Goal: Task Accomplishment & Management: Complete application form

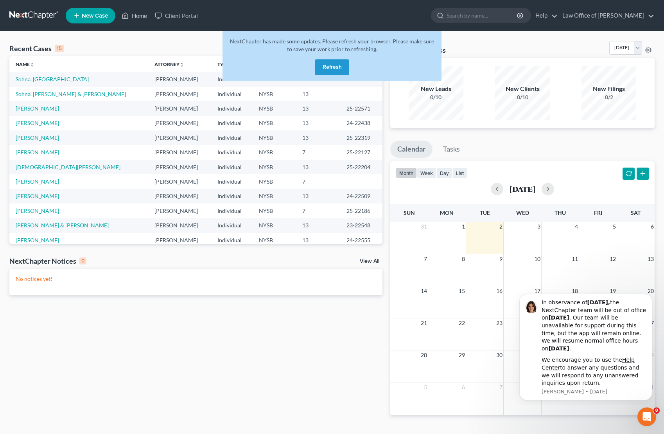
click at [336, 64] on button "Refresh" at bounding box center [332, 67] width 34 height 16
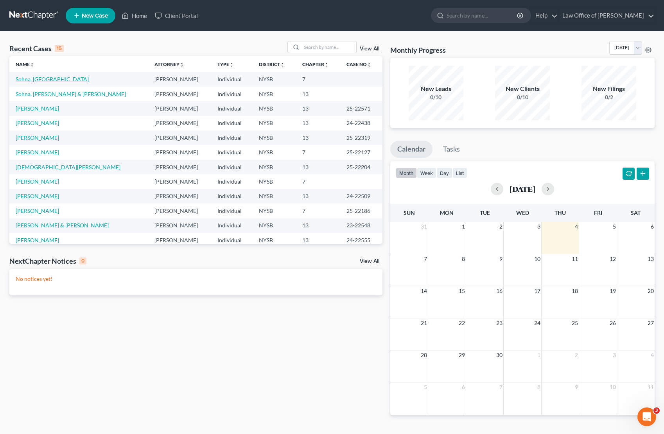
click at [32, 78] on link "Sohna, [GEOGRAPHIC_DATA]" at bounding box center [52, 79] width 73 height 7
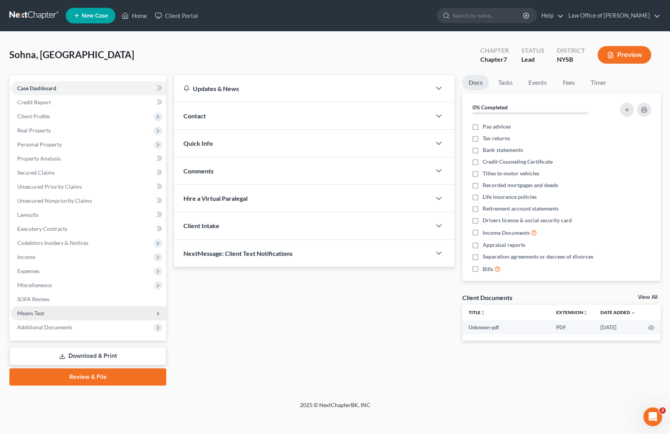
click at [52, 312] on span "Means Test" at bounding box center [88, 314] width 155 height 14
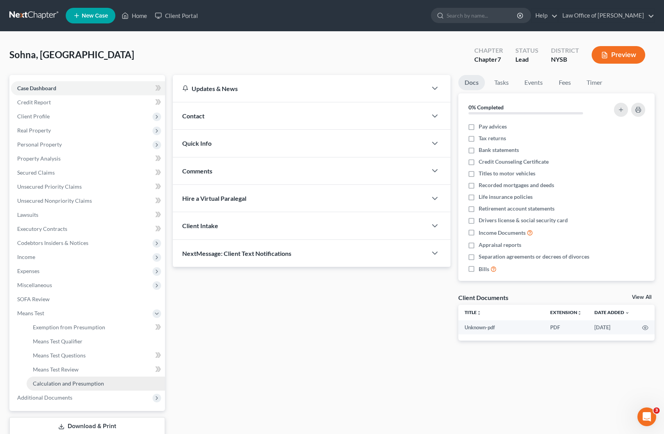
click at [77, 385] on span "Calculation and Presumption" at bounding box center [68, 383] width 71 height 7
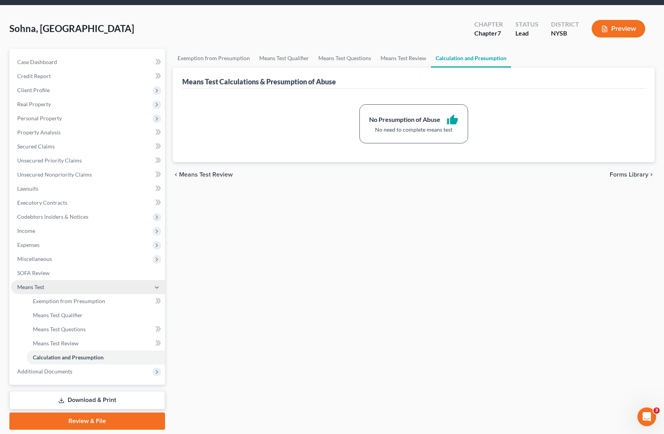
scroll to position [44, 0]
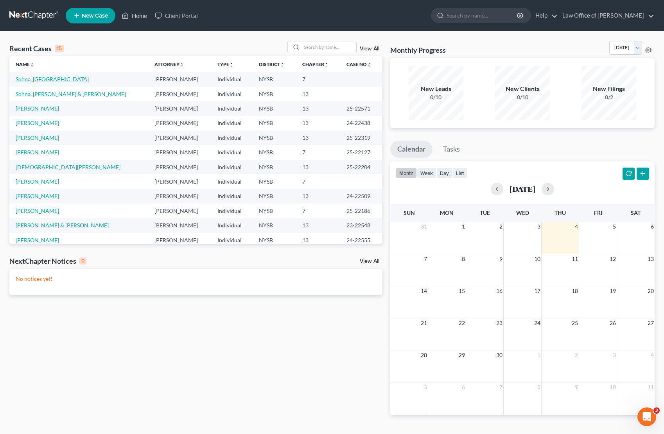
click at [23, 79] on link "Sohna, [GEOGRAPHIC_DATA]" at bounding box center [52, 79] width 73 height 7
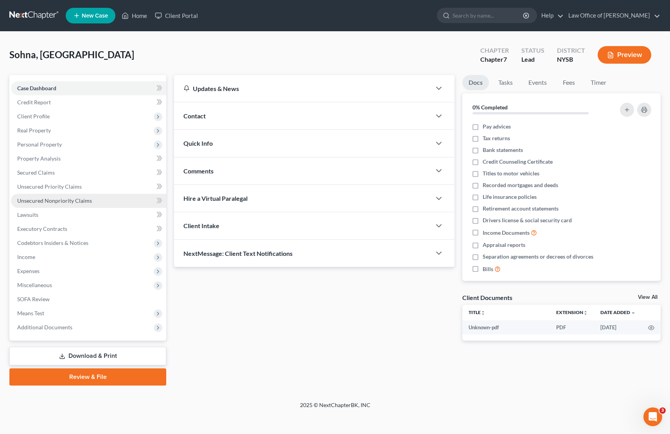
click at [36, 199] on span "Unsecured Nonpriority Claims" at bounding box center [54, 200] width 75 height 7
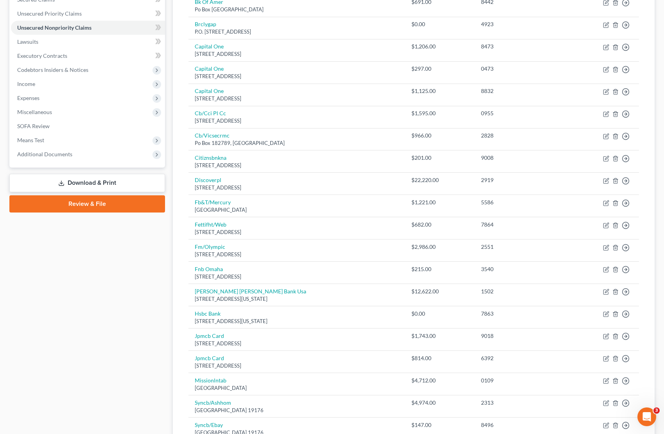
scroll to position [22, 0]
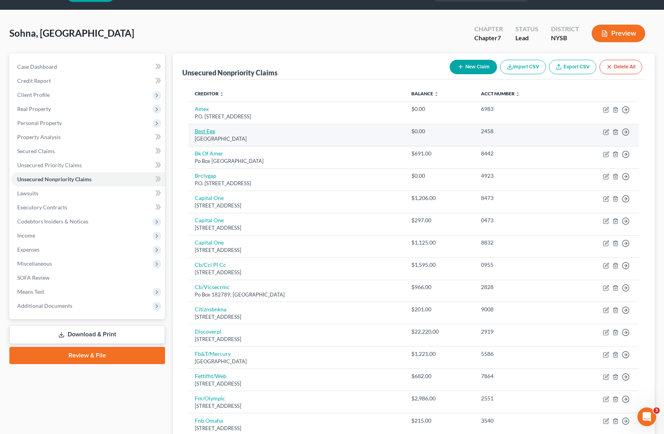
click at [207, 131] on link "Best Egg" at bounding box center [205, 131] width 20 height 7
select select "39"
select select "0"
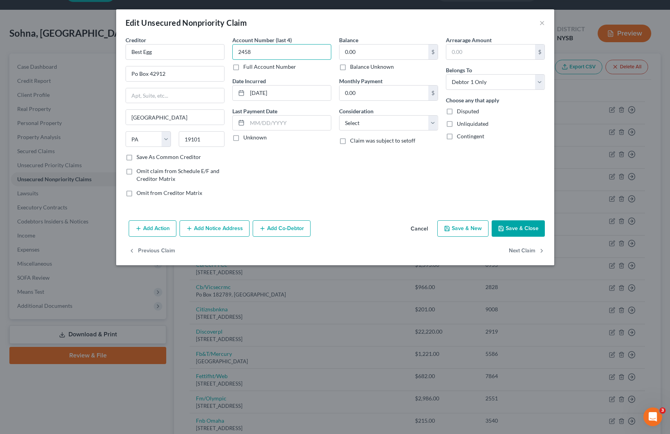
drag, startPoint x: 238, startPoint y: 52, endPoint x: 292, endPoint y: 50, distance: 54.8
type input "7686"
drag, startPoint x: 181, startPoint y: 138, endPoint x: 251, endPoint y: 131, distance: 69.9
type input "75320"
type input "Dallas"
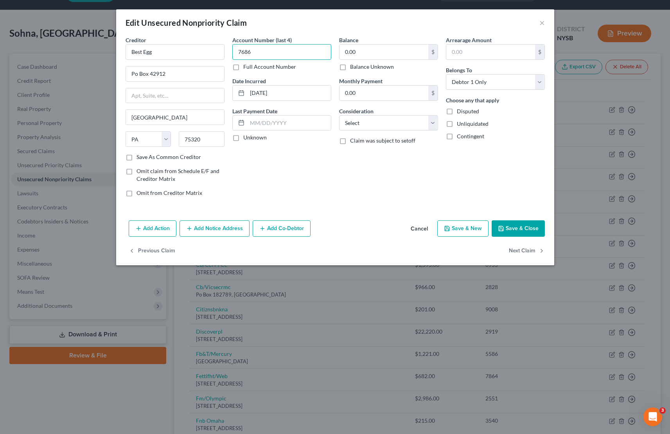
select select "45"
drag, startPoint x: 148, startPoint y: 74, endPoint x: 196, endPoint y: 73, distance: 47.7
type input "Po Box 207865"
drag, startPoint x: 355, startPoint y: 50, endPoint x: 341, endPoint y: 48, distance: 14.6
click at [341, 48] on input "0.00" at bounding box center [383, 52] width 89 height 15
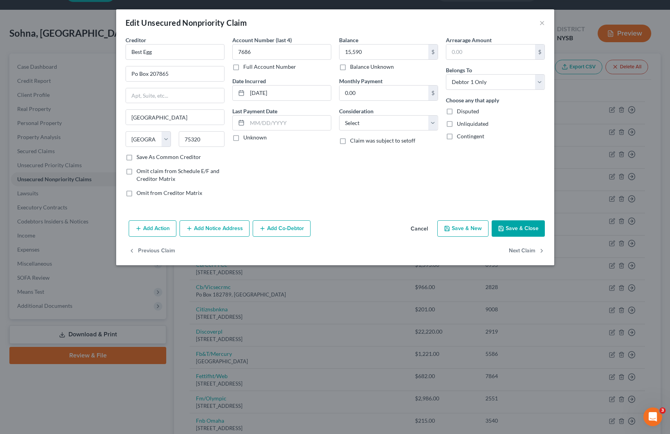
click at [394, 190] on div "Balance 15,590.00 $ Balance Unknown Balance Undetermined 15,590 $ Balance Unkno…" at bounding box center [388, 119] width 107 height 167
click at [525, 227] on button "Save & Close" at bounding box center [517, 229] width 53 height 16
type input "15,590.00"
type input "0"
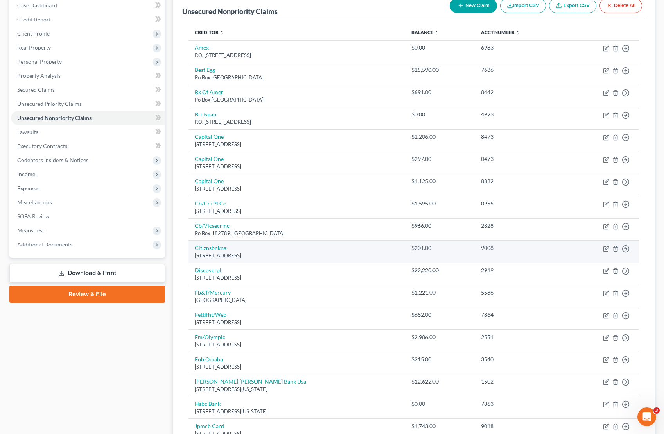
scroll to position [115, 0]
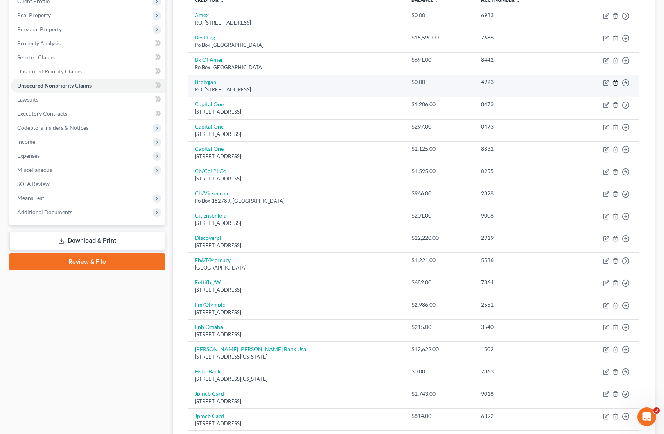
click at [617, 82] on icon "button" at bounding box center [615, 82] width 4 height 5
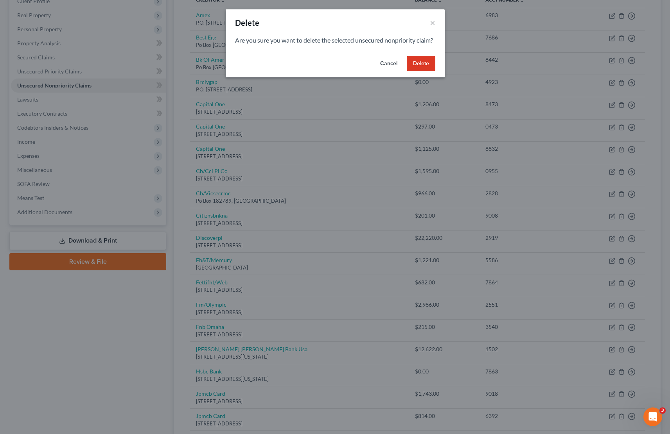
click at [428, 72] on button "Delete" at bounding box center [421, 64] width 29 height 16
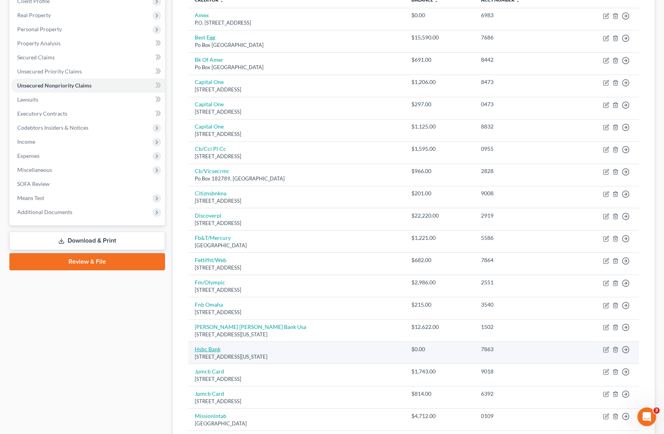
click at [210, 346] on link "Hsbc Bank" at bounding box center [208, 349] width 26 height 7
select select "35"
select select "2"
select select "0"
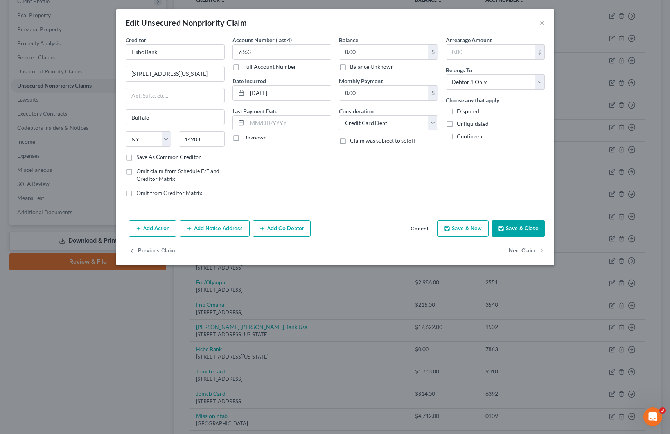
click at [350, 68] on label "Balance Unknown" at bounding box center [372, 67] width 44 height 8
click at [353, 68] on input "Balance Unknown" at bounding box center [355, 65] width 5 height 5
checkbox input "true"
click at [524, 229] on button "Save & Close" at bounding box center [517, 229] width 53 height 16
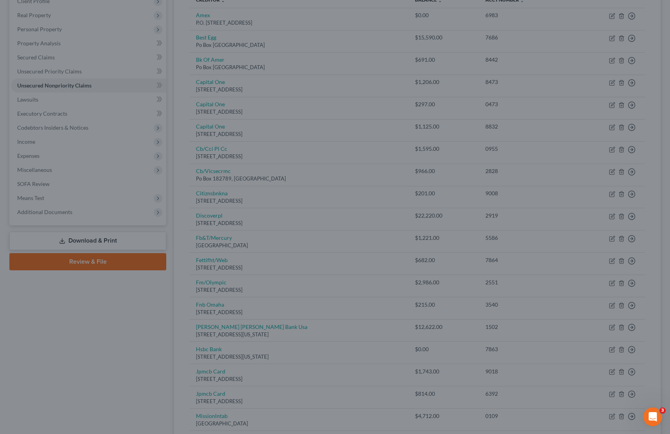
type input "0"
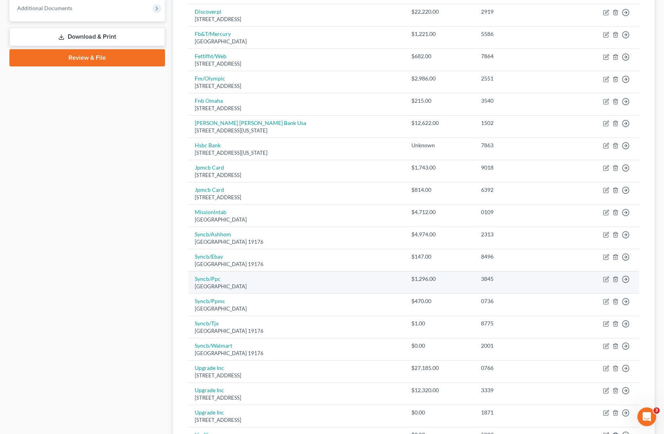
scroll to position [321, 0]
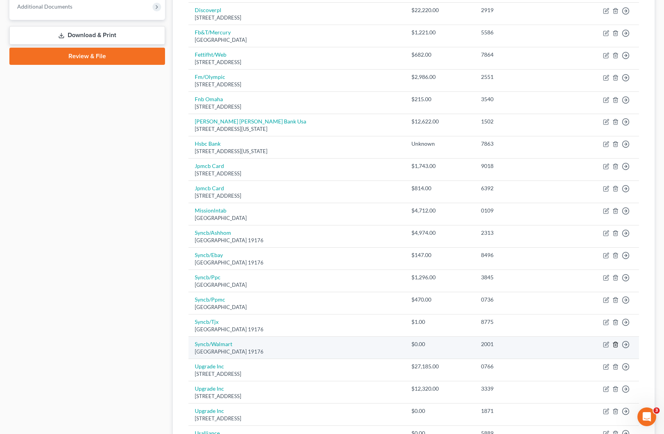
click at [615, 345] on line "button" at bounding box center [615, 346] width 0 height 2
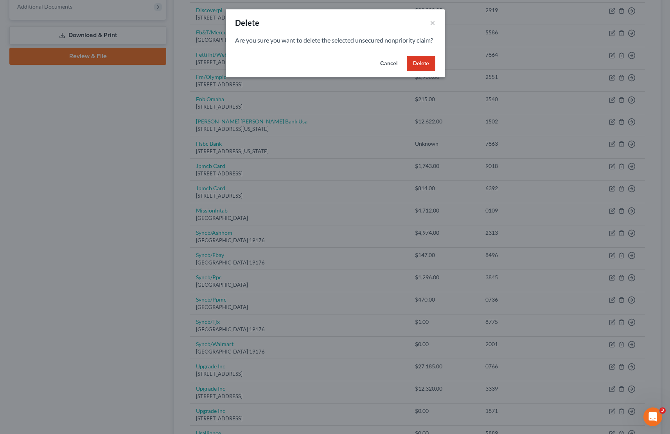
click at [422, 70] on button "Delete" at bounding box center [421, 64] width 29 height 16
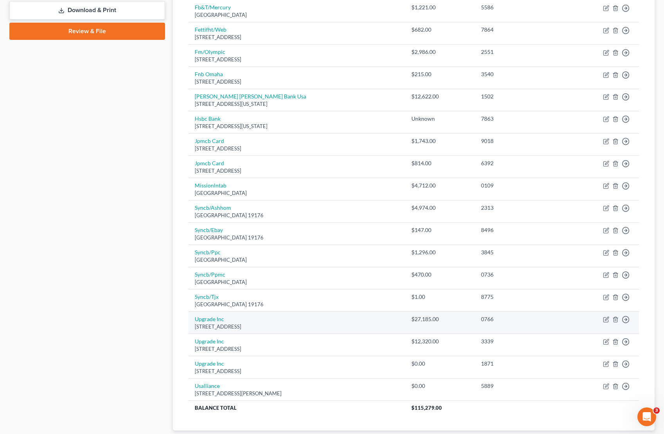
scroll to position [348, 0]
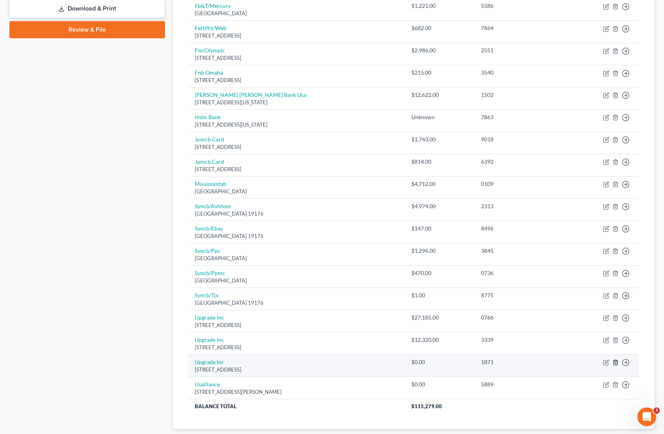
click at [617, 360] on icon "button" at bounding box center [615, 363] width 6 height 6
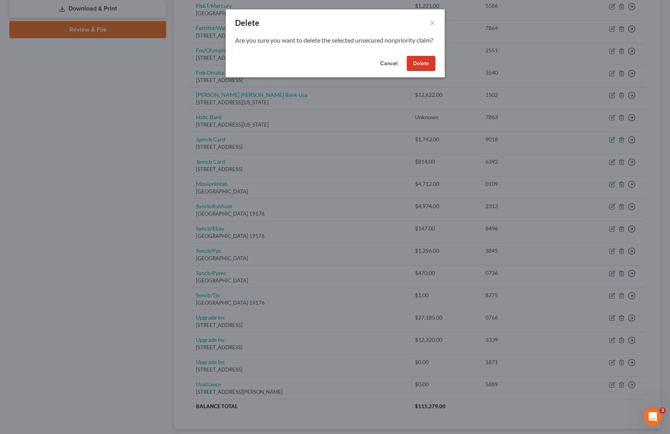
click at [421, 72] on button "Delete" at bounding box center [421, 64] width 29 height 16
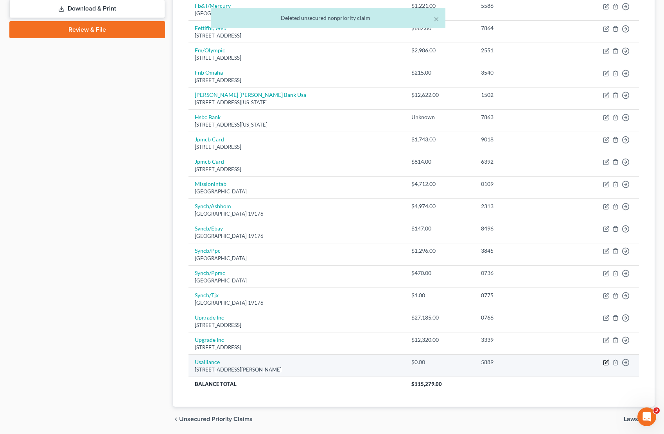
click at [605, 360] on icon "button" at bounding box center [607, 362] width 4 height 4
select select "35"
select select "2"
select select "0"
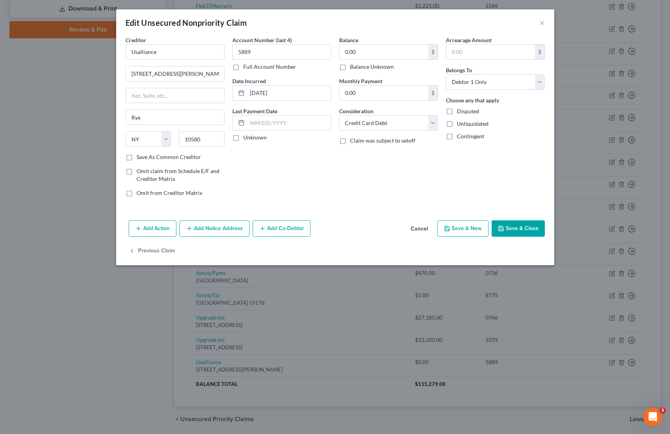
click at [350, 66] on label "Balance Unknown" at bounding box center [372, 67] width 44 height 8
click at [353, 66] on input "Balance Unknown" at bounding box center [355, 65] width 5 height 5
checkbox input "true"
click at [516, 228] on button "Save & Close" at bounding box center [517, 229] width 53 height 16
type input "0"
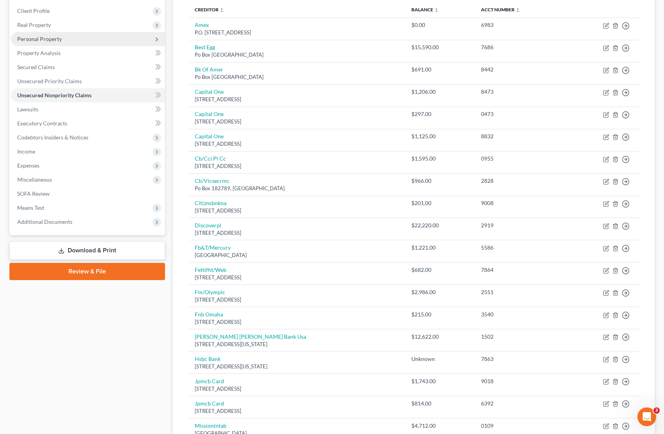
scroll to position [68, 0]
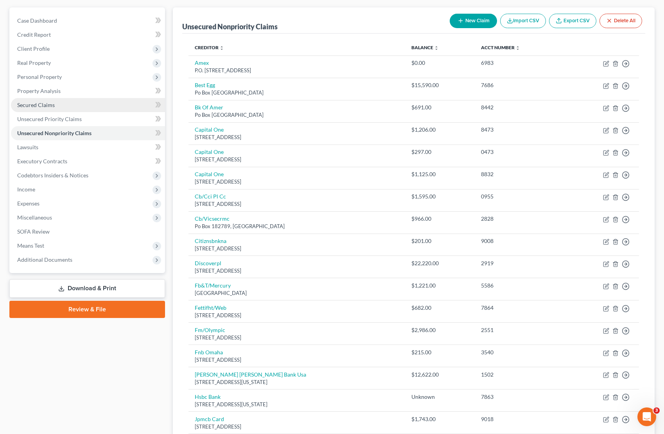
click at [44, 105] on span "Secured Claims" at bounding box center [36, 105] width 38 height 7
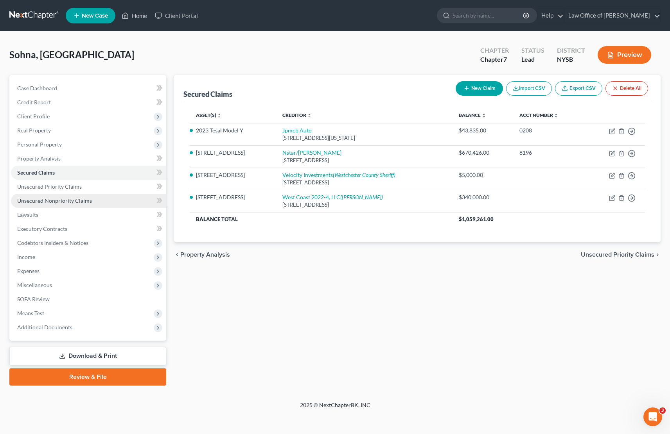
click at [40, 201] on span "Unsecured Nonpriority Claims" at bounding box center [54, 200] width 75 height 7
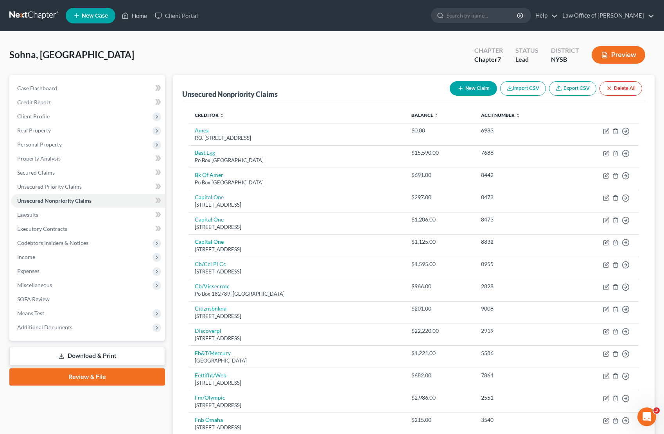
click at [466, 87] on button "New Claim" at bounding box center [473, 88] width 47 height 14
select select "0"
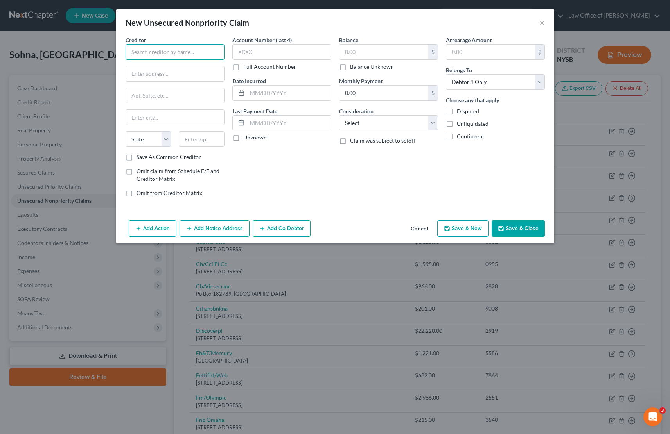
click at [135, 50] on input "text" at bounding box center [174, 52] width 99 height 16
type input "Board of Water Supply"
type input "10550"
type input "Mount Vernon"
select select "35"
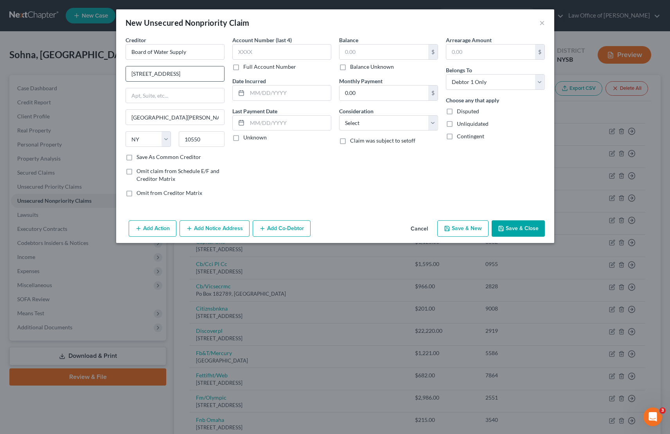
type input "1 Roosevelt Square"
type input "Room 2"
click at [274, 52] on input "text" at bounding box center [281, 52] width 99 height 16
type input "5000"
drag, startPoint x: 364, startPoint y: 49, endPoint x: 382, endPoint y: 52, distance: 18.1
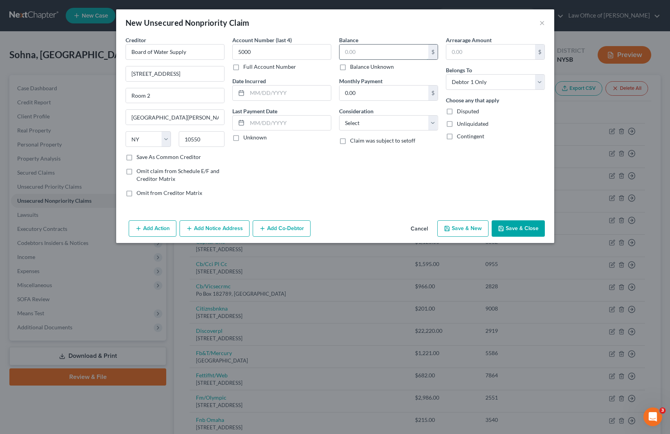
click at [364, 49] on input "text" at bounding box center [383, 52] width 89 height 15
type input "15,000"
click at [403, 213] on div "Creditor * Board of Water Supply 1 Roosevelt Square Room 2 Mount Vernon State A…" at bounding box center [335, 126] width 438 height 181
click at [524, 229] on button "Save & Close" at bounding box center [517, 229] width 53 height 16
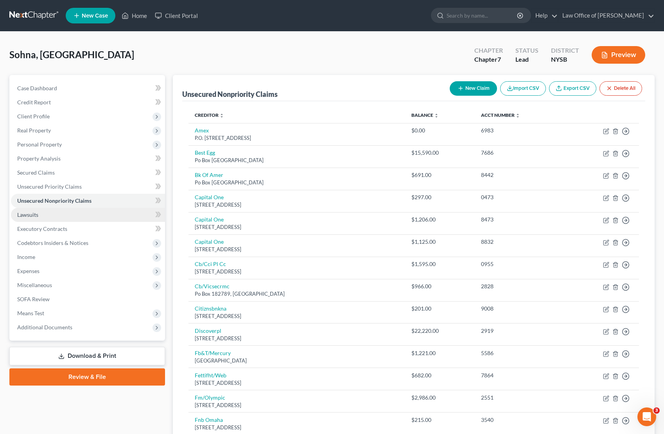
click at [28, 214] on span "Lawsuits" at bounding box center [27, 215] width 21 height 7
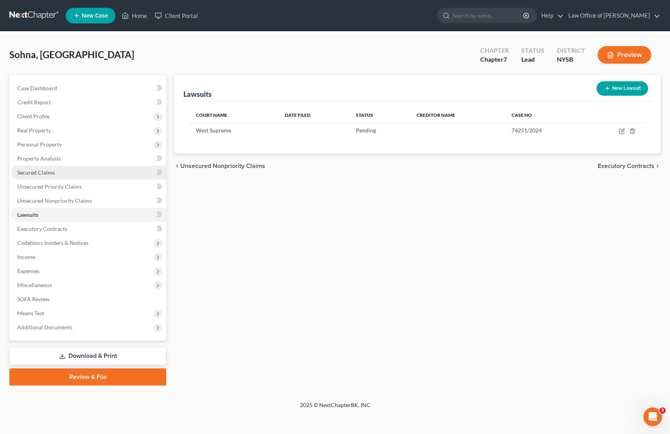
click at [43, 169] on span "Secured Claims" at bounding box center [36, 172] width 38 height 7
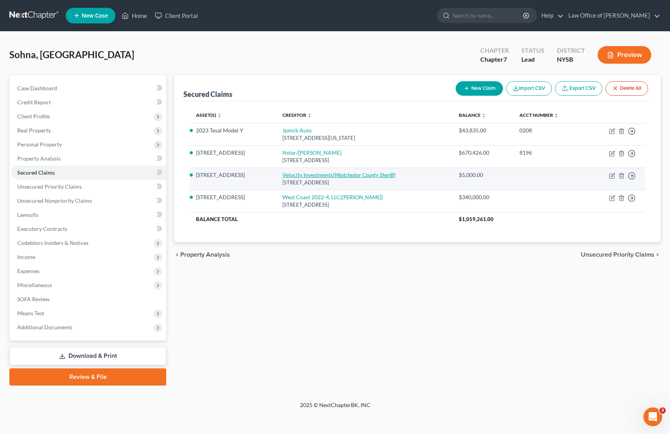
click at [308, 177] on link "Velocity Investments (Westchester County Sheriff)" at bounding box center [338, 175] width 113 height 7
select select "33"
select select "2"
select select "4"
select select "0"
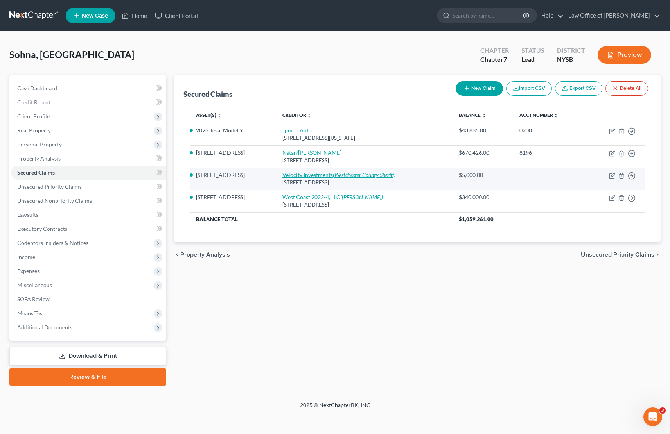
select select "0"
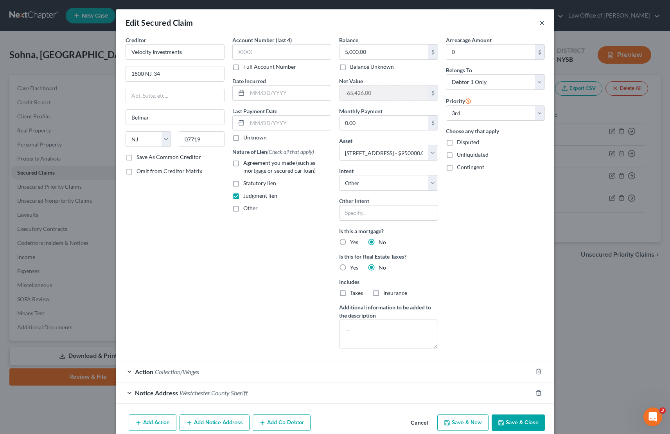
click at [540, 23] on button "×" at bounding box center [541, 22] width 5 height 9
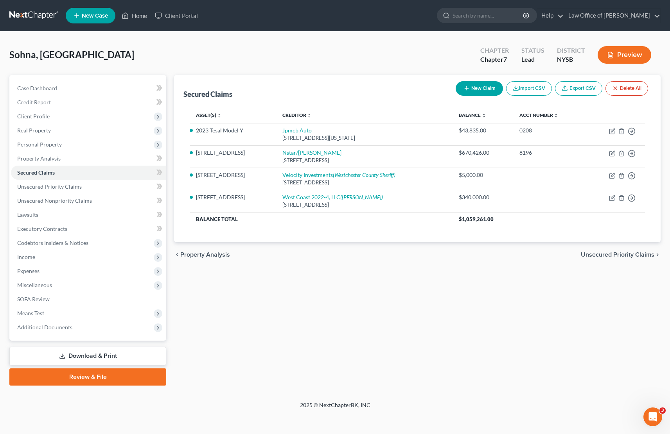
click at [566, 294] on div "Secured Claims New Claim Import CSV Export CSV Delete All Asset(s) expand_more …" at bounding box center [417, 230] width 494 height 311
click at [27, 202] on span "Unsecured Nonpriority Claims" at bounding box center [54, 200] width 75 height 7
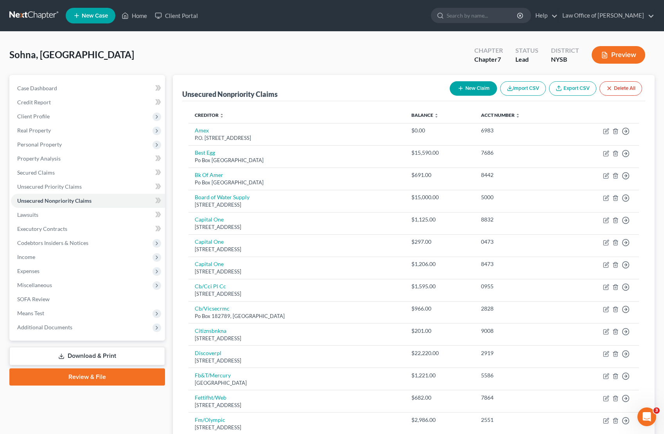
click at [471, 89] on button "New Claim" at bounding box center [473, 88] width 47 height 14
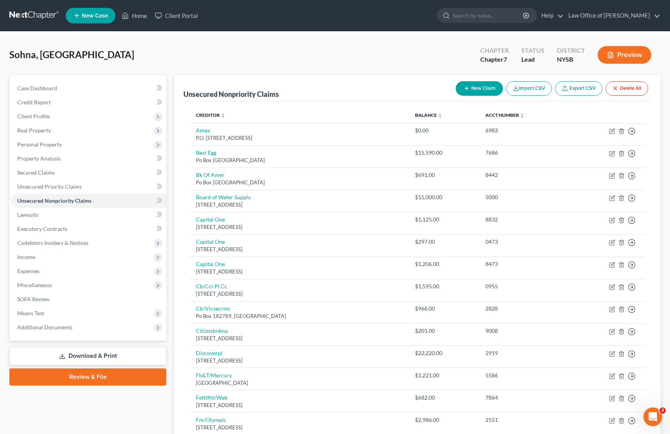
select select "0"
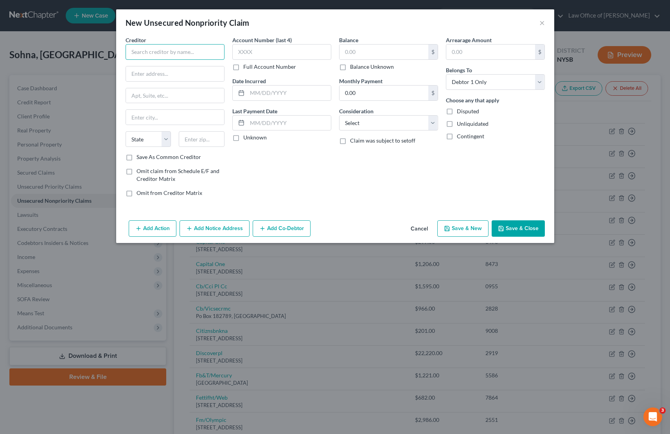
click at [154, 52] on input "text" at bounding box center [174, 52] width 99 height 16
type input "Prosper Funding LLC"
type input "11590"
type input "Westbury"
select select "35"
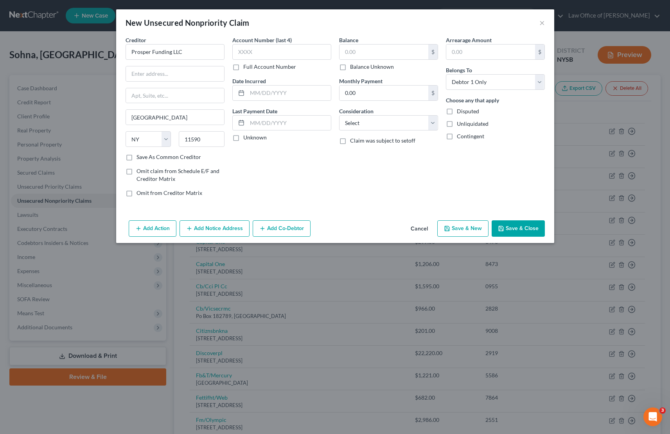
click at [517, 228] on button "Save & Close" at bounding box center [517, 229] width 53 height 16
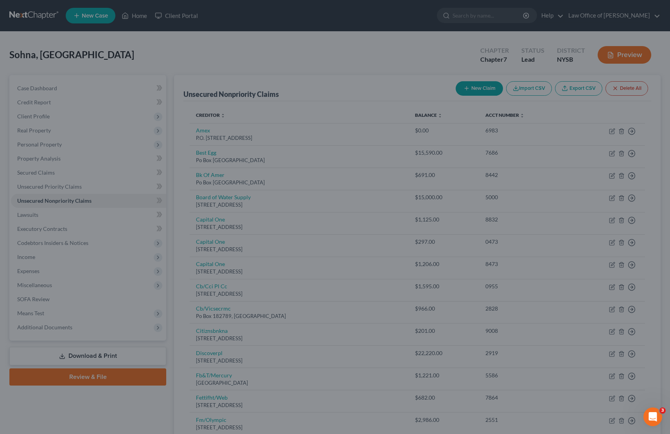
type input "0.00"
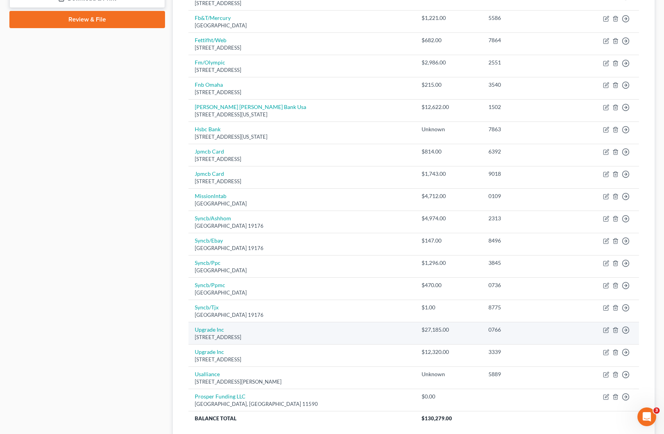
scroll to position [356, 0]
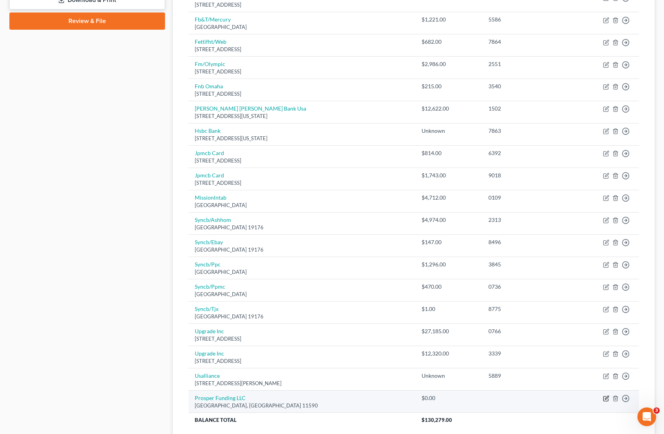
click at [607, 396] on icon "button" at bounding box center [607, 398] width 4 height 4
select select "35"
select select "0"
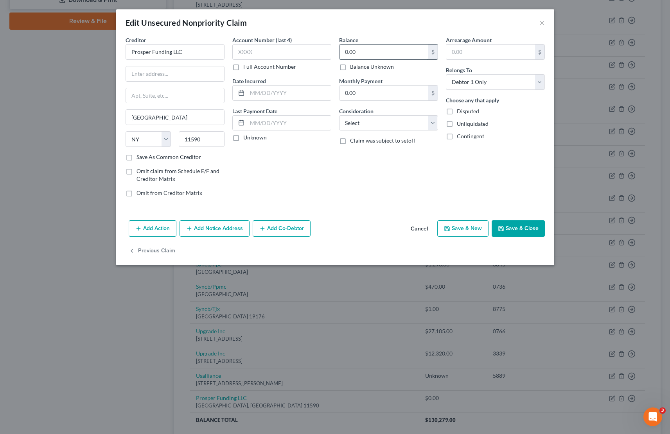
click at [373, 45] on input "0.00" at bounding box center [383, 52] width 89 height 15
type input "5,600"
click at [300, 175] on div "Account Number (last 4) Full Account Number Date Incurred Last Payment Date Unk…" at bounding box center [281, 119] width 107 height 167
type input "123 Frost Street"
click at [525, 225] on button "Save & Close" at bounding box center [517, 229] width 53 height 16
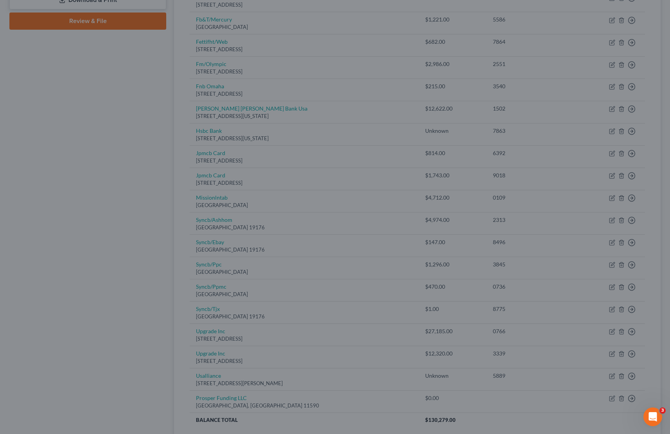
type input "5,600.00"
type input "0"
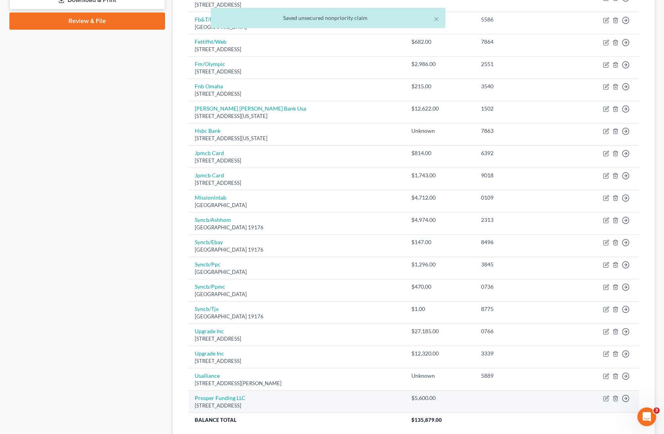
click at [195, 402] on div "123 Frost Street, Westbury, NY 11590" at bounding box center [297, 405] width 204 height 7
drag, startPoint x: 195, startPoint y: 400, endPoint x: 274, endPoint y: 400, distance: 79.0
click at [274, 402] on div "123 Frost Street, Westbury, NY 11590" at bounding box center [297, 405] width 204 height 7
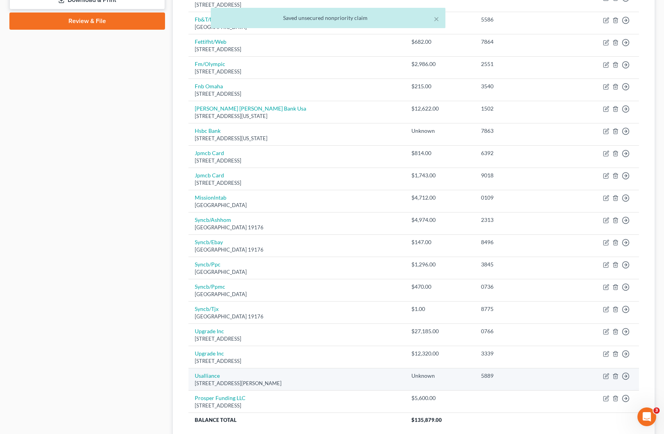
copy div "123 Frost Street, Westbury, NY 11590"
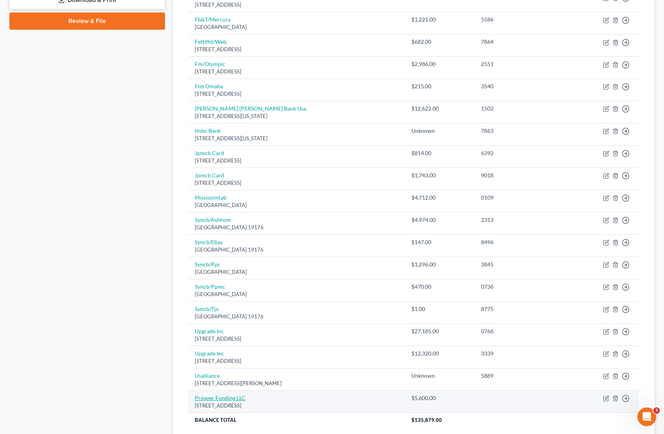
click at [233, 395] on link "Prosper Funding LLC" at bounding box center [220, 398] width 51 height 7
select select "35"
select select "0"
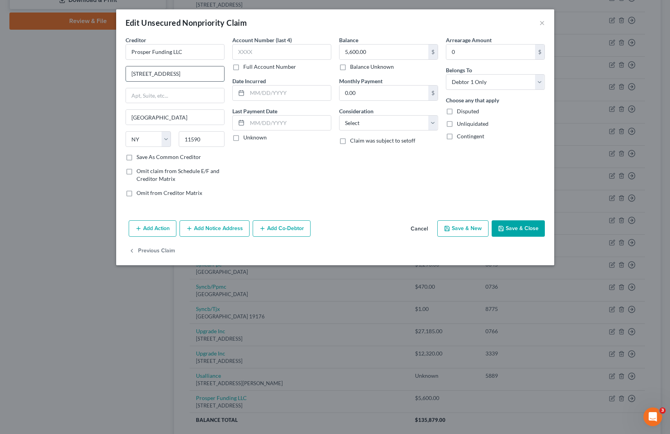
drag, startPoint x: 133, startPoint y: 74, endPoint x: 173, endPoint y: 71, distance: 39.6
click at [173, 71] on input "123 Frost Street" at bounding box center [175, 73] width 98 height 15
paste input "123 Frost Street"
type input "123 Frost Street"
click at [137, 75] on input "text" at bounding box center [175, 73] width 98 height 15
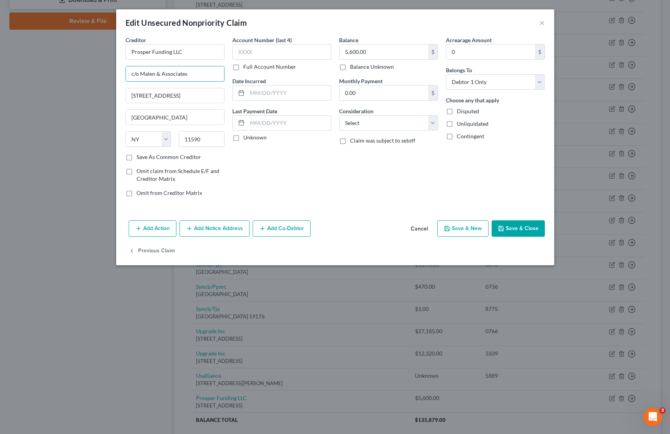
type input "c/o Malen & Associates"
click at [318, 177] on div "Account Number (last 4) Full Account Number Date Incurred Last Payment Date Unk…" at bounding box center [281, 119] width 107 height 167
click at [513, 227] on button "Save & Close" at bounding box center [517, 229] width 53 height 16
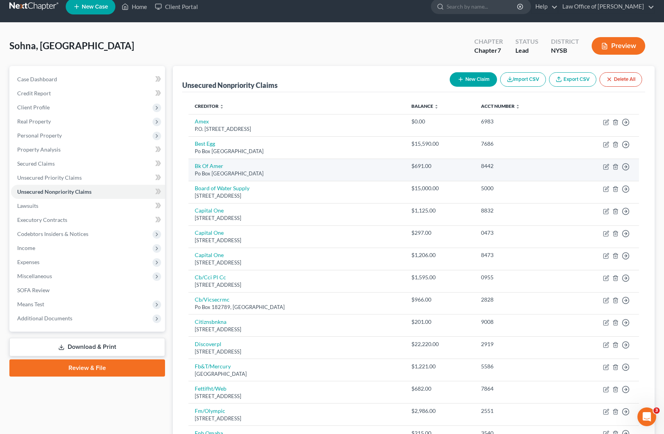
scroll to position [161, 0]
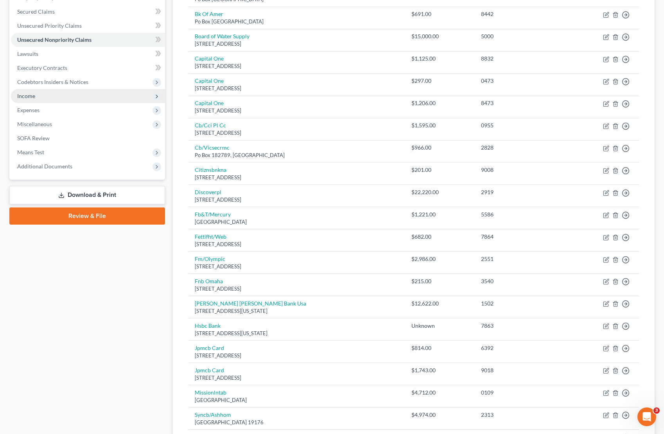
click at [32, 98] on span "Income" at bounding box center [26, 96] width 18 height 7
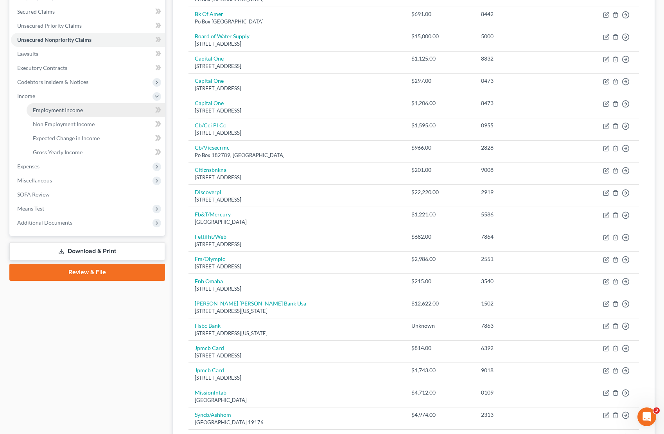
click at [59, 111] on span "Employment Income" at bounding box center [58, 110] width 50 height 7
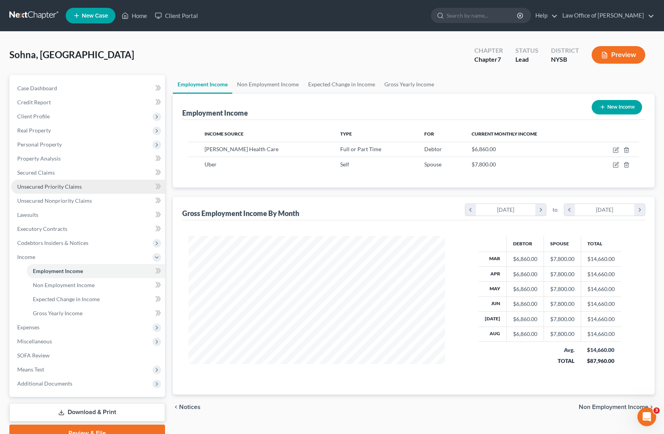
scroll to position [38, 0]
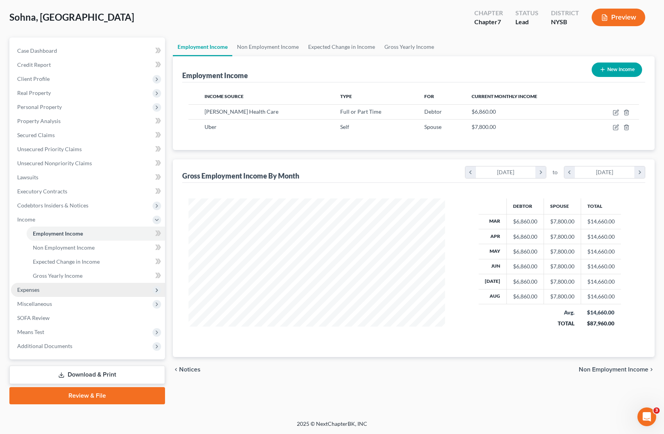
click at [39, 287] on span "Expenses" at bounding box center [28, 290] width 22 height 7
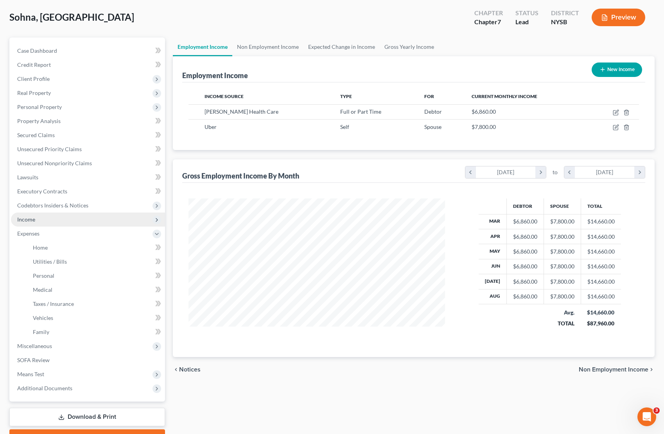
click at [32, 220] on span "Income" at bounding box center [26, 219] width 18 height 7
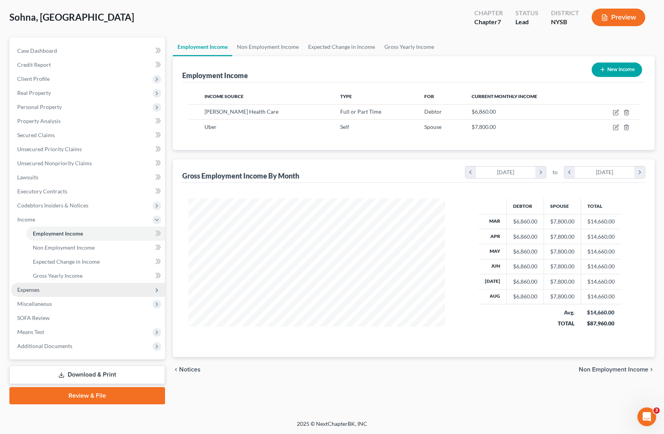
click at [36, 289] on span "Expenses" at bounding box center [28, 290] width 22 height 7
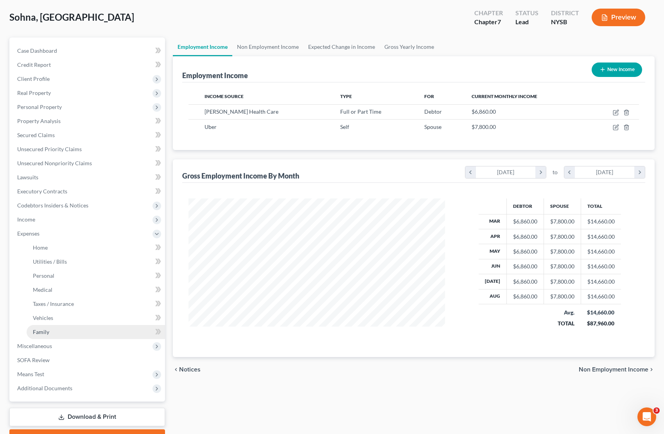
click at [49, 332] on link "Family" at bounding box center [96, 332] width 138 height 14
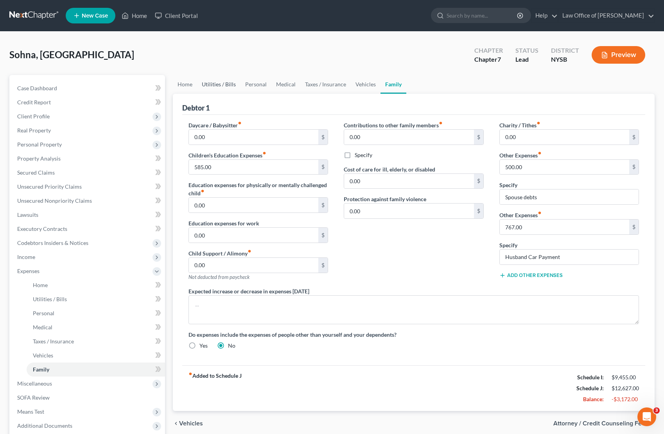
click at [211, 82] on link "Utilities / Bills" at bounding box center [218, 84] width 43 height 19
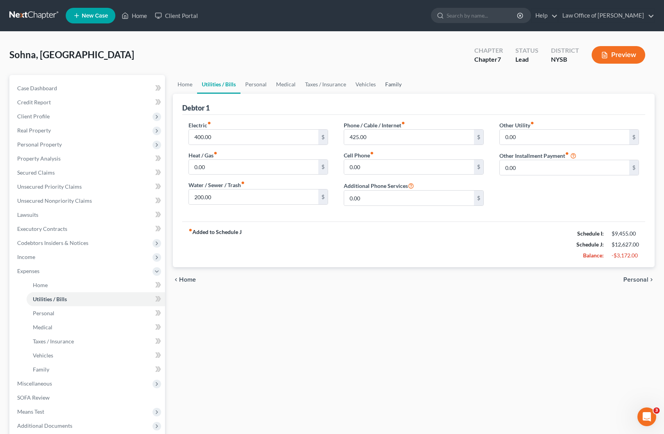
click at [389, 85] on link "Family" at bounding box center [393, 84] width 26 height 19
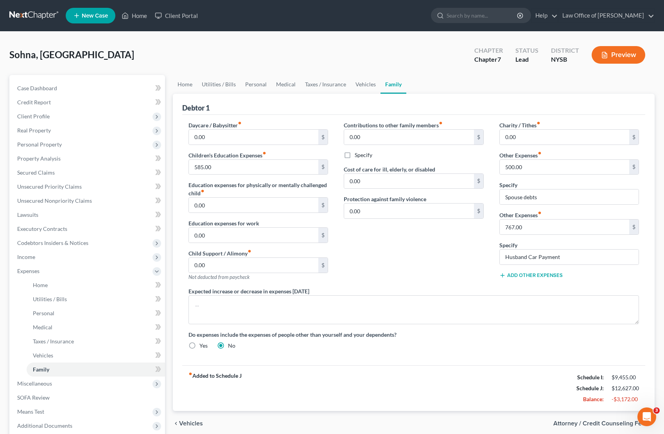
click at [505, 276] on icon at bounding box center [502, 276] width 6 height 6
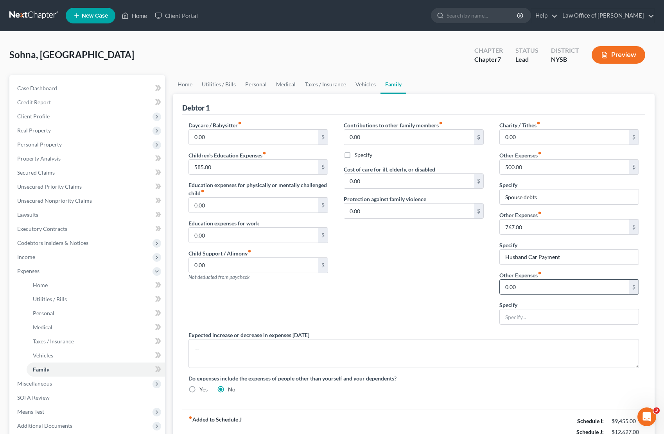
click at [530, 287] on input "0.00" at bounding box center [565, 287] width 130 height 15
type input "250"
click at [522, 317] on input "text" at bounding box center [569, 317] width 139 height 15
type input "Solar Panel Lease"
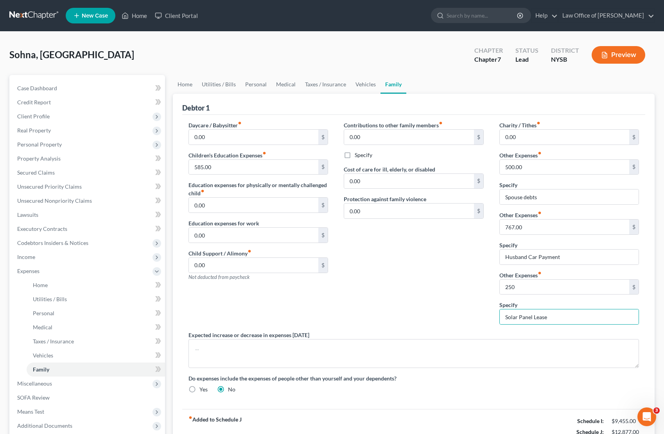
click at [395, 279] on div "Contributions to other family members fiber_manual_record 0.00 $ Specify Cost o…" at bounding box center [414, 226] width 156 height 210
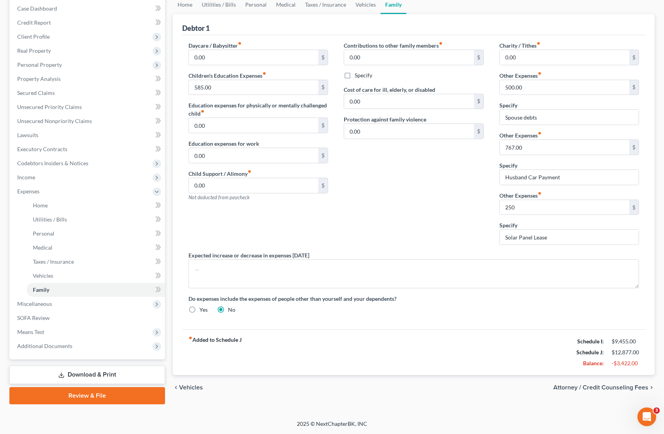
scroll to position [78, 0]
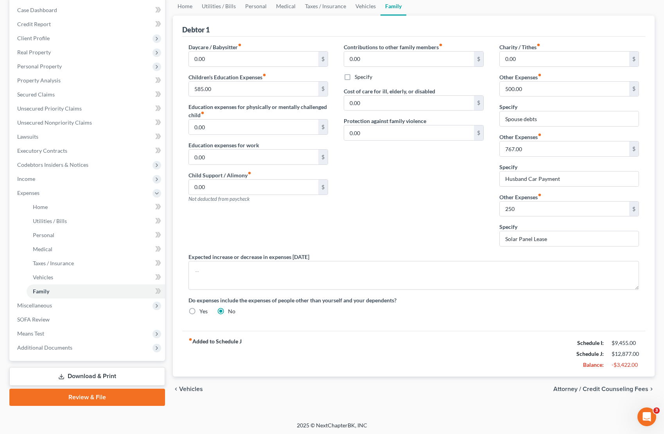
click at [443, 337] on div "fiber_manual_record Added to Schedule J Schedule I: $9,455.00 Schedule J: $12,8…" at bounding box center [413, 354] width 463 height 46
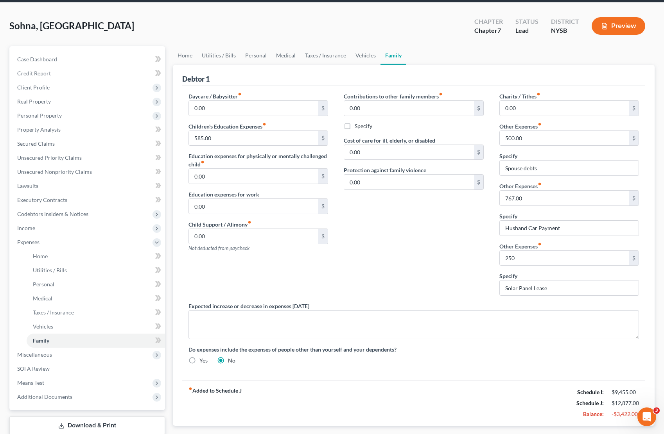
scroll to position [0, 0]
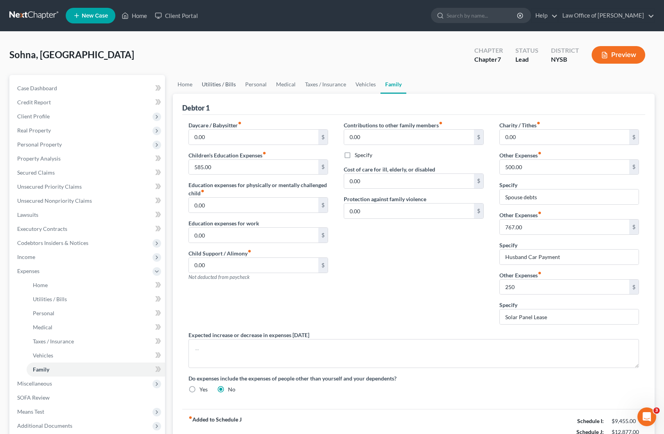
click at [220, 85] on link "Utilities / Bills" at bounding box center [218, 84] width 43 height 19
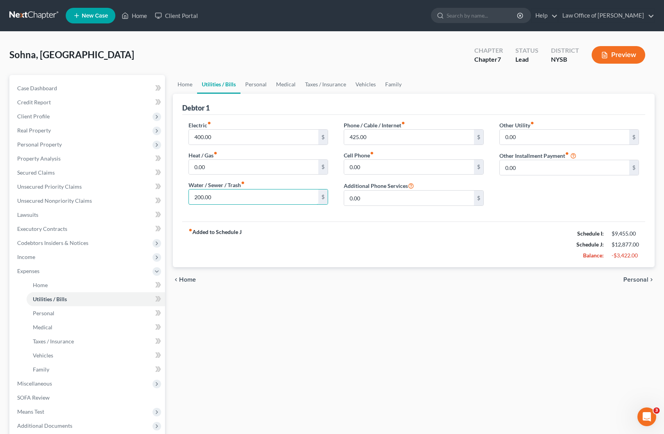
drag, startPoint x: 221, startPoint y: 199, endPoint x: 183, endPoint y: 191, distance: 39.2
click at [183, 191] on div "Electric fiber_manual_record 400.00 $ Heat / Gas fiber_manual_record 0.00 $ Wat…" at bounding box center [259, 166] width 156 height 91
type input "50"
click at [389, 84] on link "Family" at bounding box center [393, 84] width 26 height 19
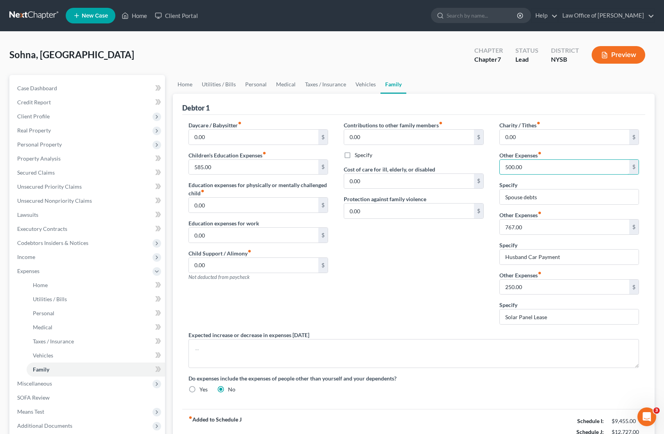
drag, startPoint x: 508, startPoint y: 168, endPoint x: 494, endPoint y: 164, distance: 14.6
click at [494, 164] on div "Charity / Tithes fiber_manual_record 0.00 $ Other Expenses fiber_manual_record …" at bounding box center [569, 226] width 156 height 210
type input "800.00"
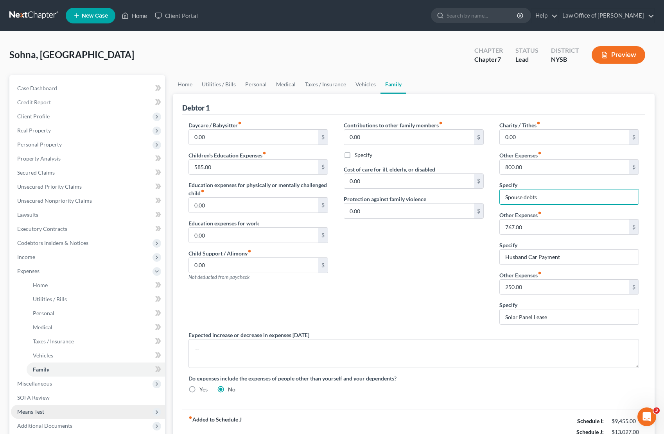
scroll to position [80, 0]
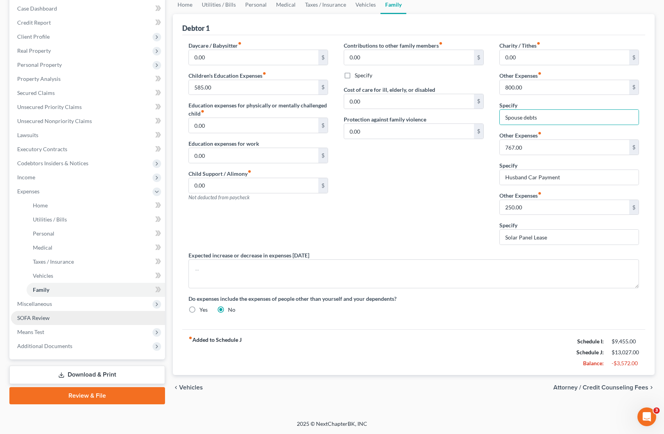
click at [30, 317] on span "SOFA Review" at bounding box center [33, 318] width 32 height 7
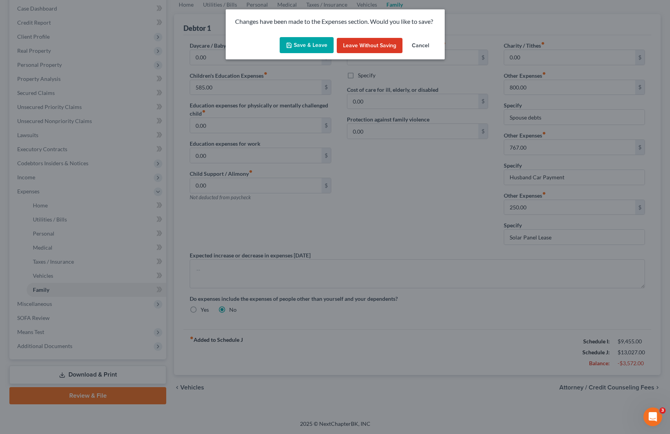
click at [304, 44] on button "Save & Leave" at bounding box center [307, 45] width 54 height 16
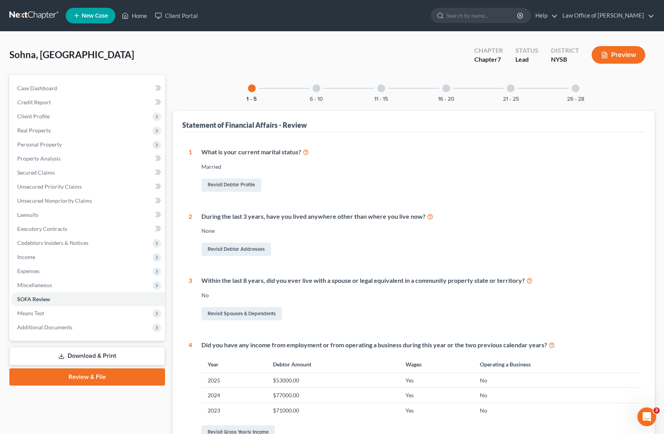
click at [317, 91] on div at bounding box center [316, 88] width 8 height 8
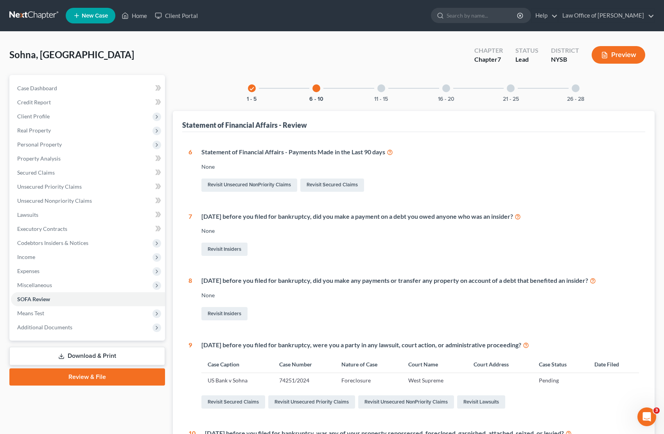
scroll to position [146, 0]
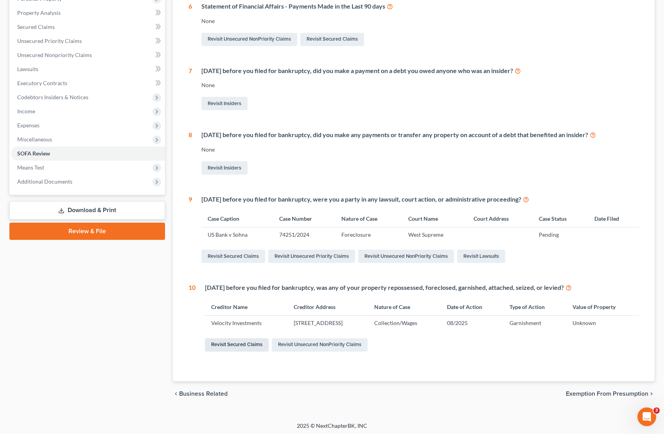
click at [240, 342] on link "Revisit Secured Claims" at bounding box center [237, 345] width 64 height 13
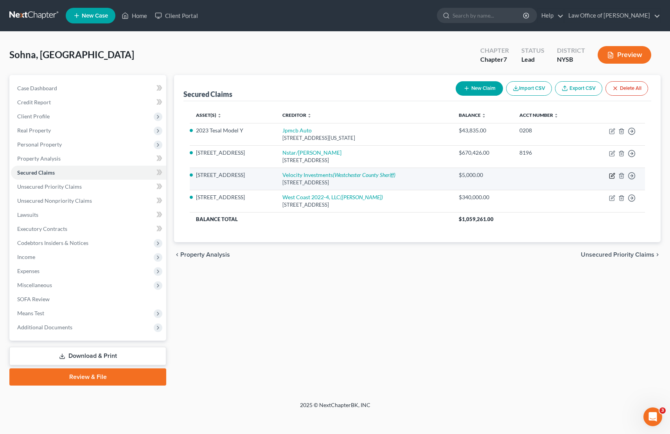
click at [613, 175] on icon "button" at bounding box center [613, 175] width 4 height 4
select select "33"
select select "4"
select select "0"
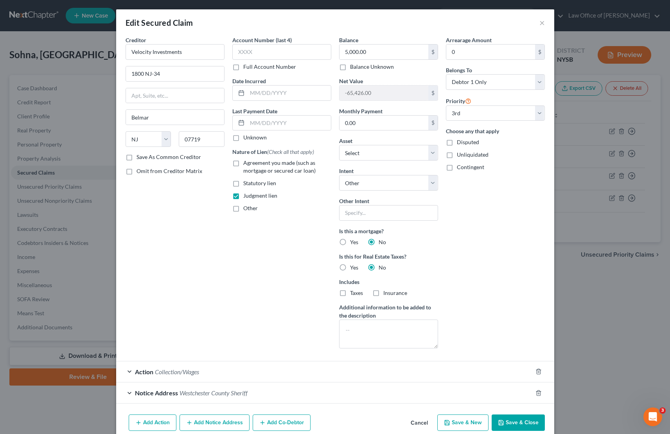
scroll to position [35, 0]
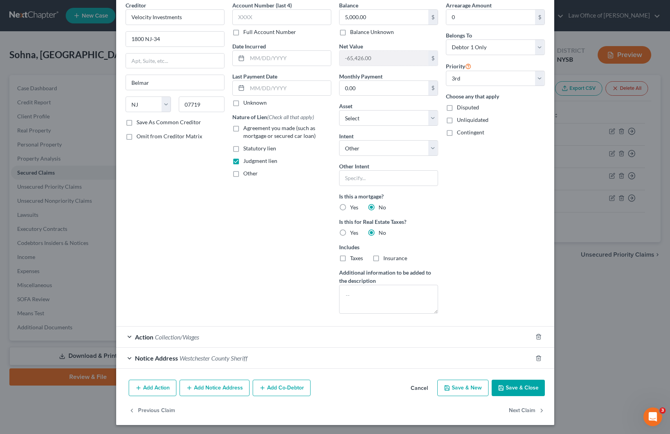
click at [127, 338] on div "Action Collection/Wages" at bounding box center [324, 337] width 416 height 21
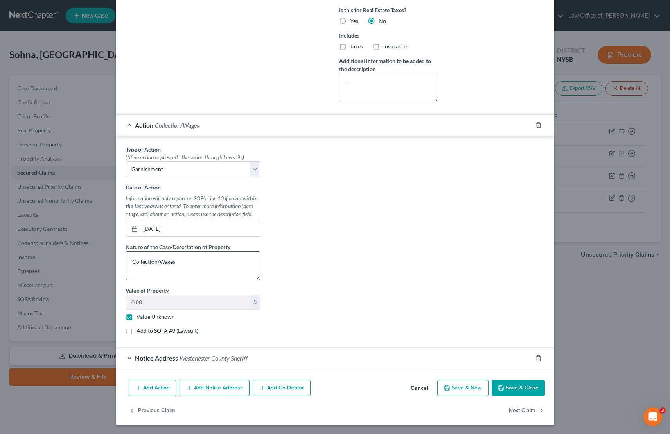
scroll to position [245, 0]
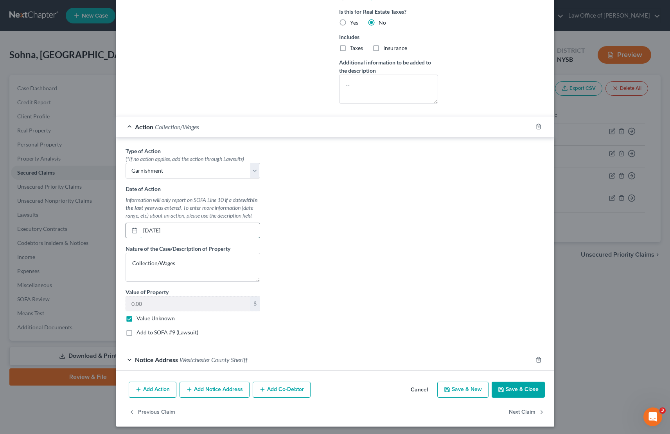
click at [143, 230] on input "08/08/2025" at bounding box center [199, 230] width 119 height 15
click at [150, 230] on input "07/08/2025" at bounding box center [199, 230] width 119 height 15
type input "07/24/2025"
click at [377, 265] on div "Type of Action * (*If no action applies, add the action through Lawsuits) Selec…" at bounding box center [335, 245] width 427 height 196
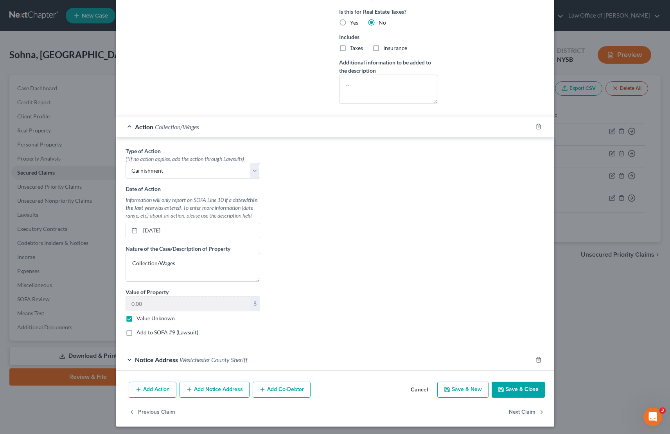
click at [523, 391] on button "Save & Close" at bounding box center [517, 390] width 53 height 16
select select "2"
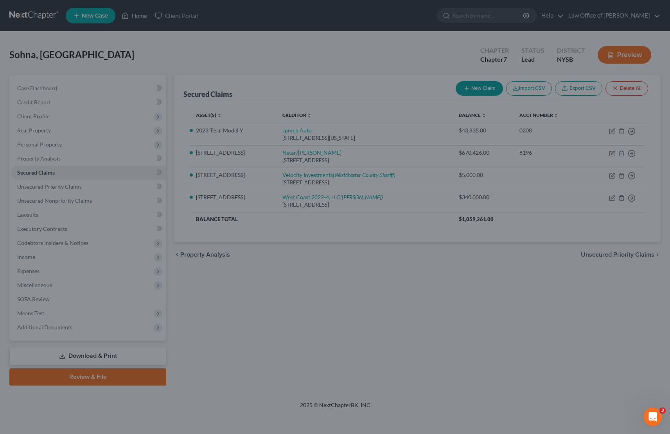
select select "2"
select select "0"
